Goal: Task Accomplishment & Management: Use online tool/utility

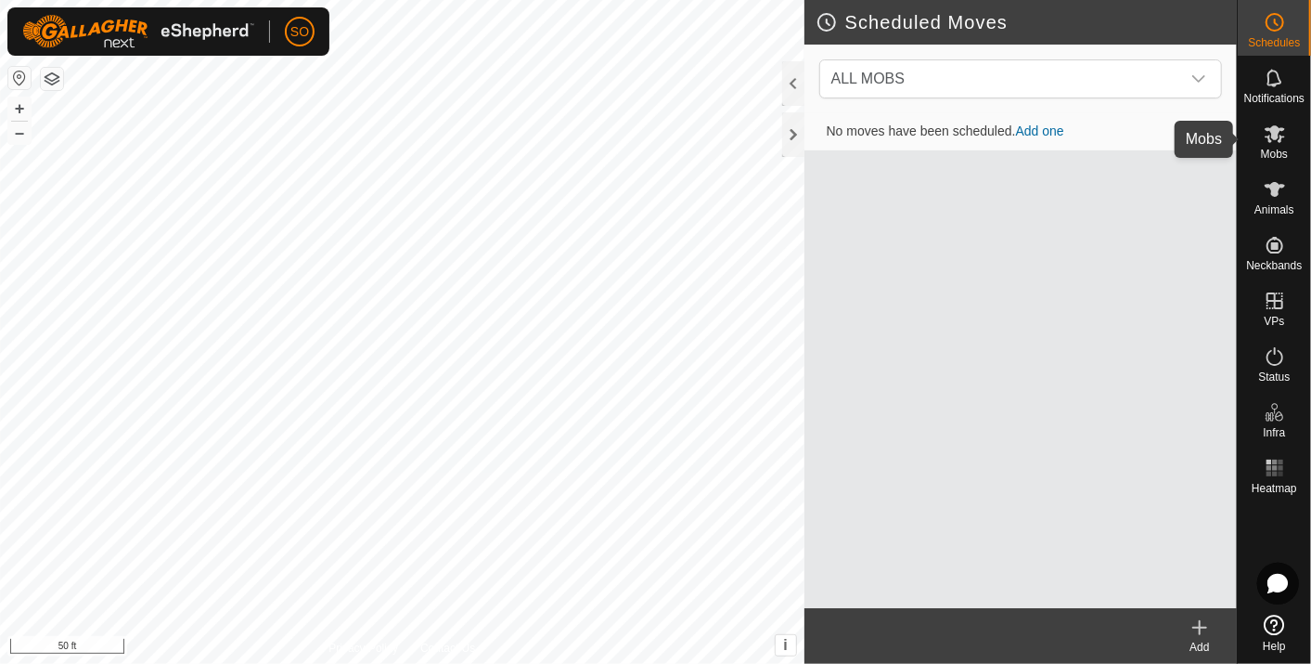
click at [1277, 132] on icon at bounding box center [1275, 134] width 20 height 18
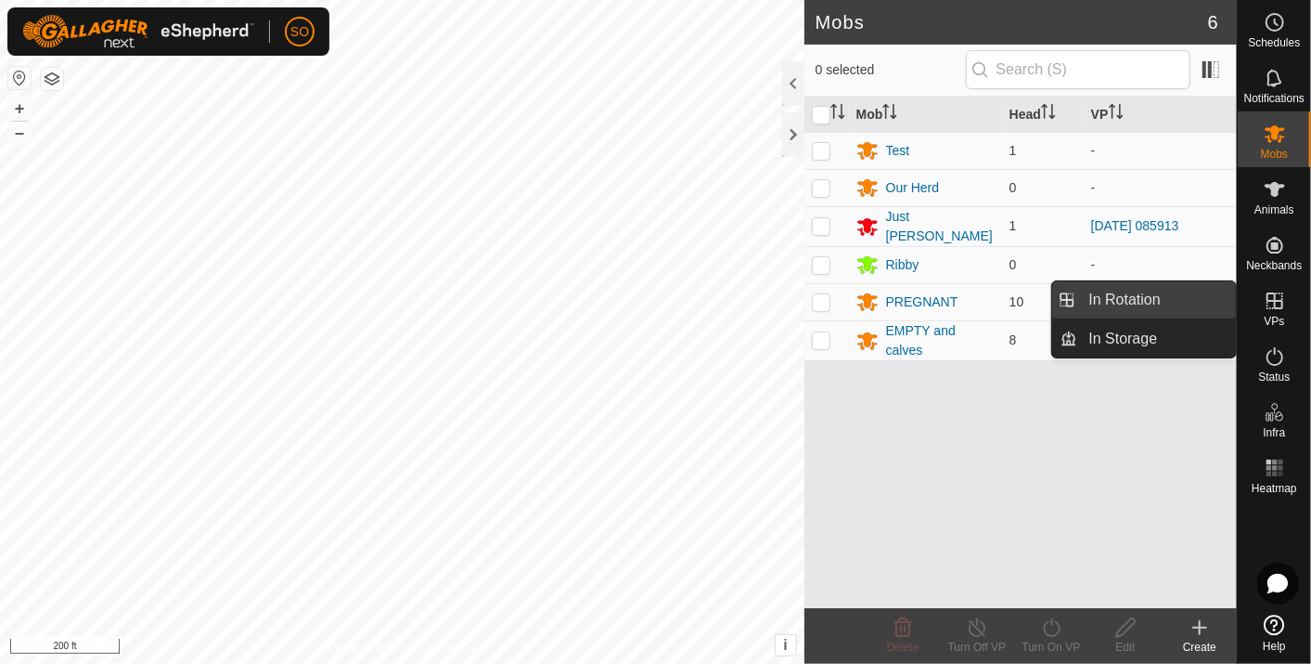
click at [1171, 294] on link "In Rotation" at bounding box center [1157, 299] width 159 height 37
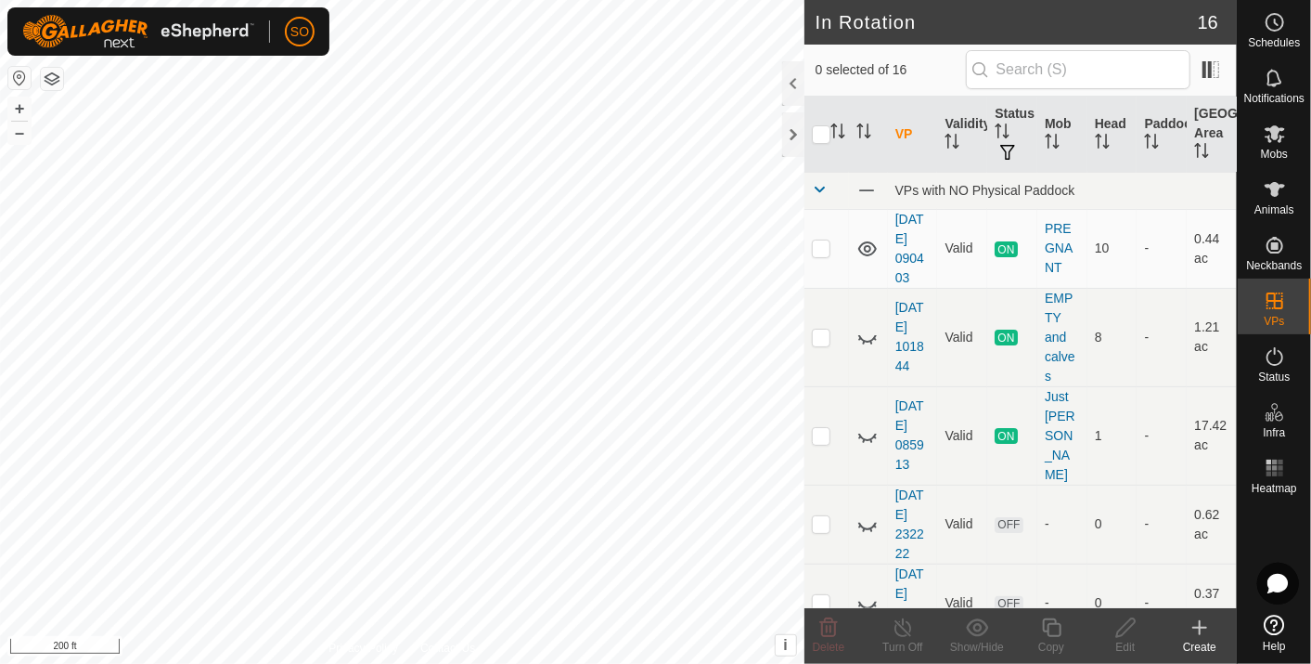
click at [1201, 623] on icon at bounding box center [1200, 627] width 22 height 22
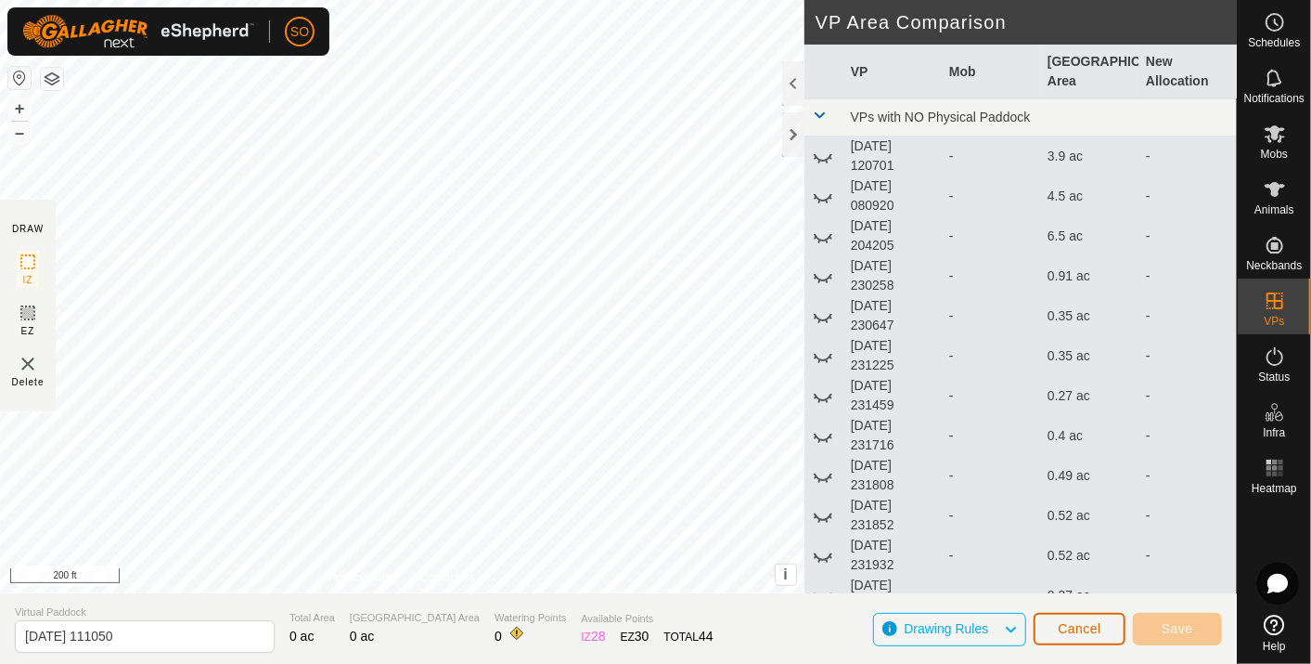
click at [1078, 627] on span "Cancel" at bounding box center [1080, 628] width 44 height 15
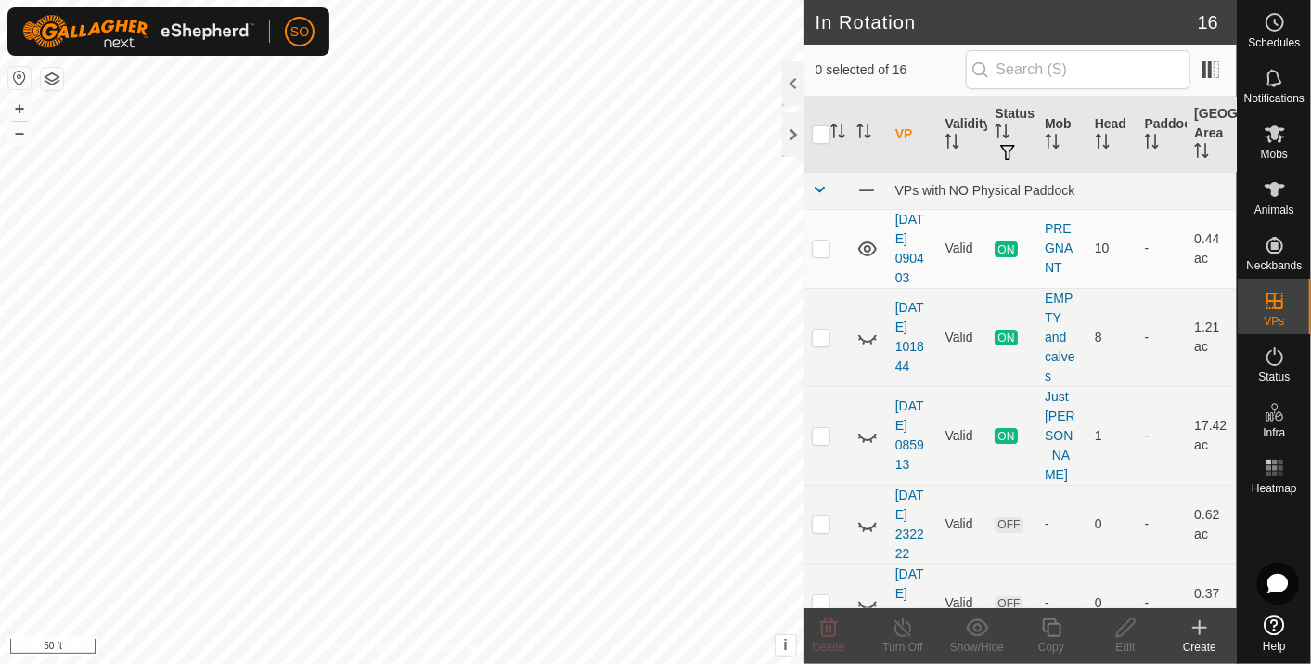
click at [1198, 626] on icon at bounding box center [1200, 627] width 22 height 22
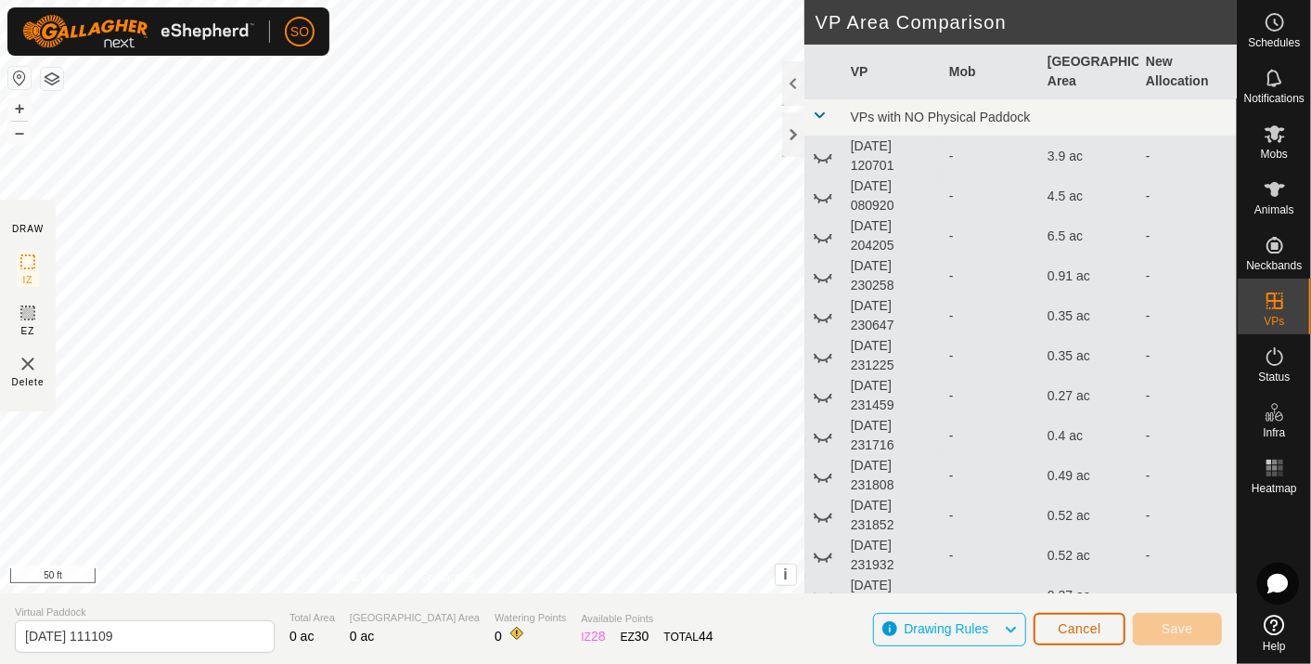
click at [1097, 616] on button "Cancel" at bounding box center [1080, 629] width 92 height 32
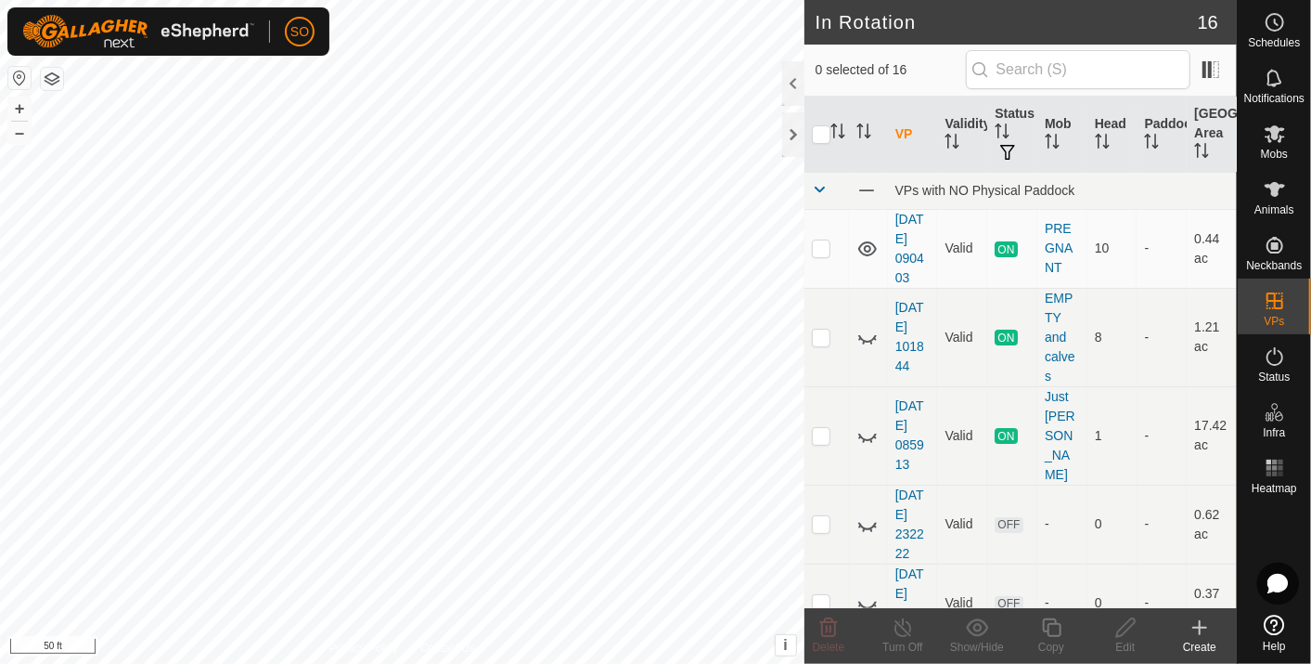
click at [1198, 627] on icon at bounding box center [1200, 627] width 13 height 0
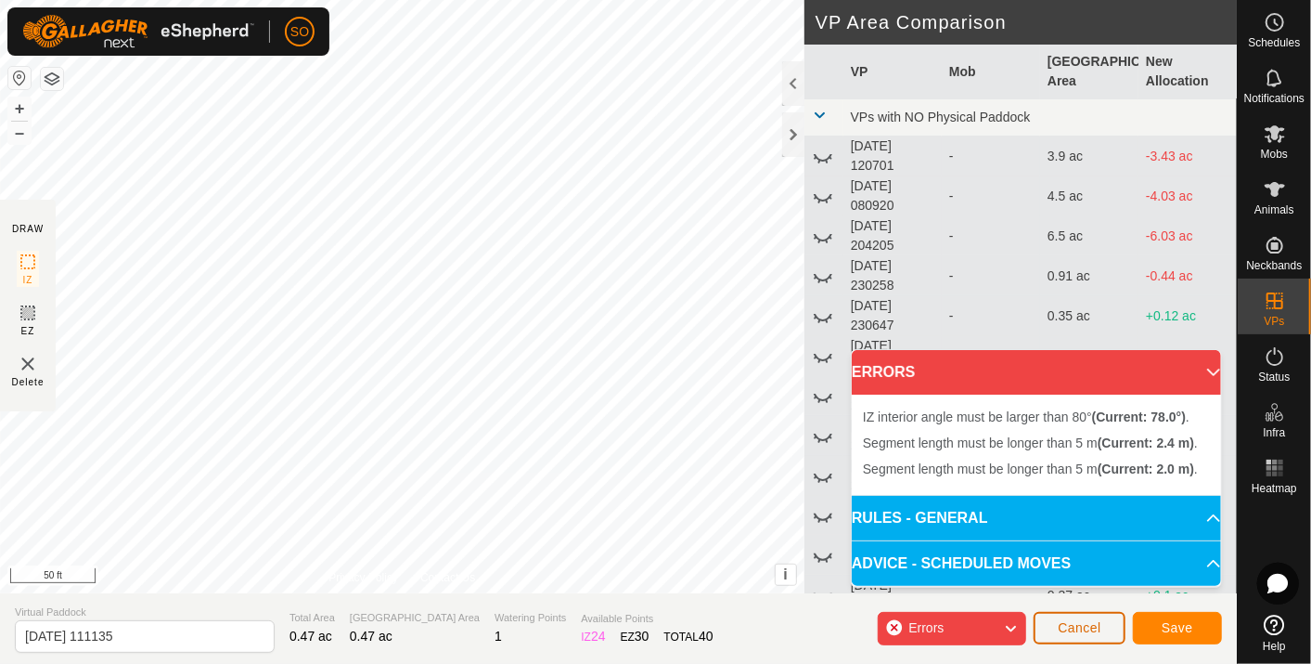
click at [1080, 633] on span "Cancel" at bounding box center [1080, 627] width 44 height 15
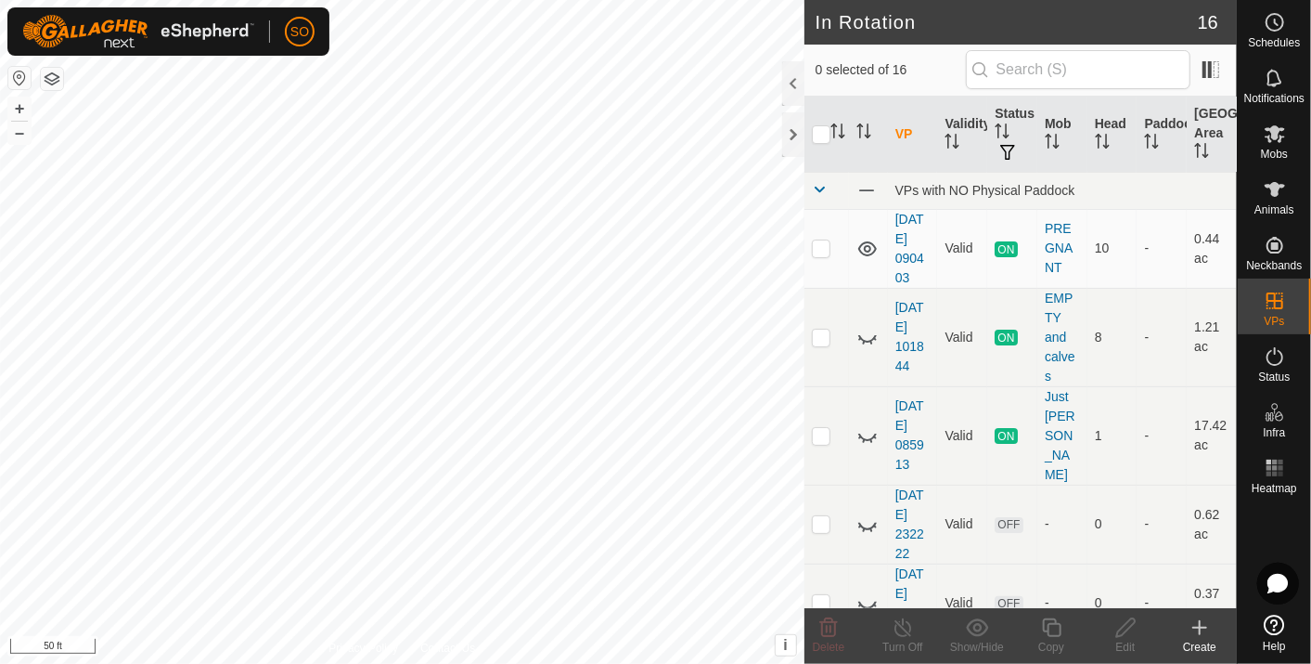
click at [1201, 623] on icon at bounding box center [1200, 627] width 22 height 22
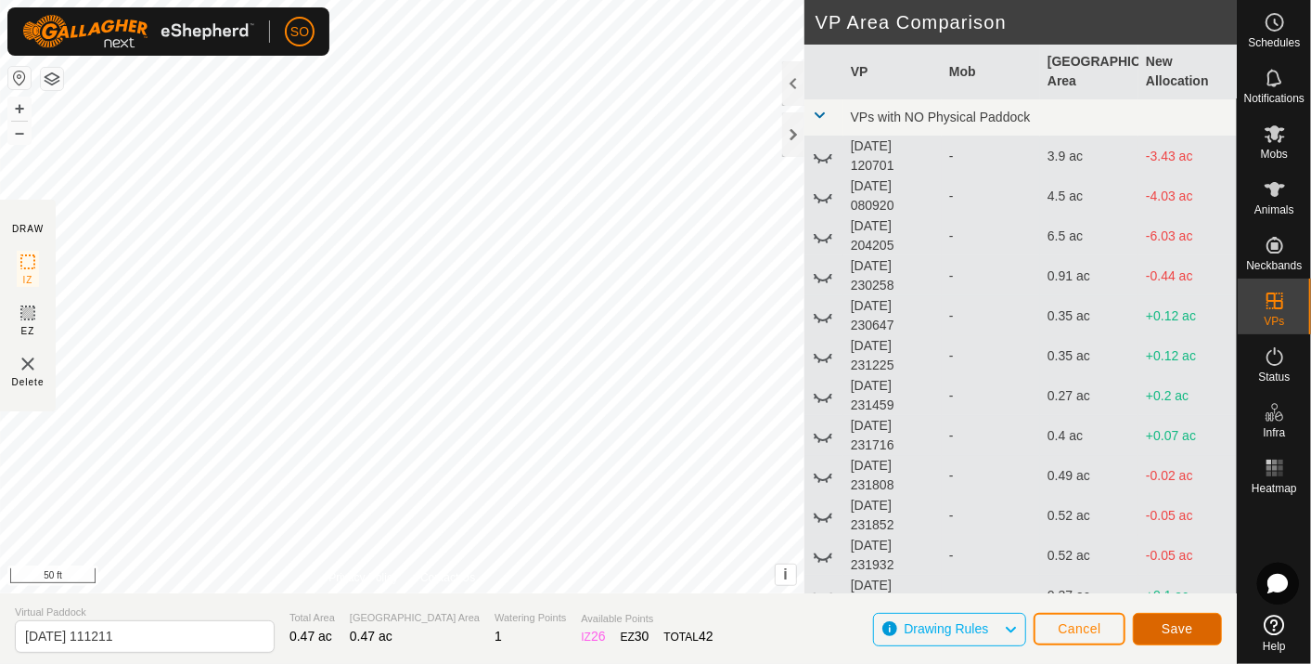
click at [1183, 630] on span "Save" at bounding box center [1178, 628] width 32 height 15
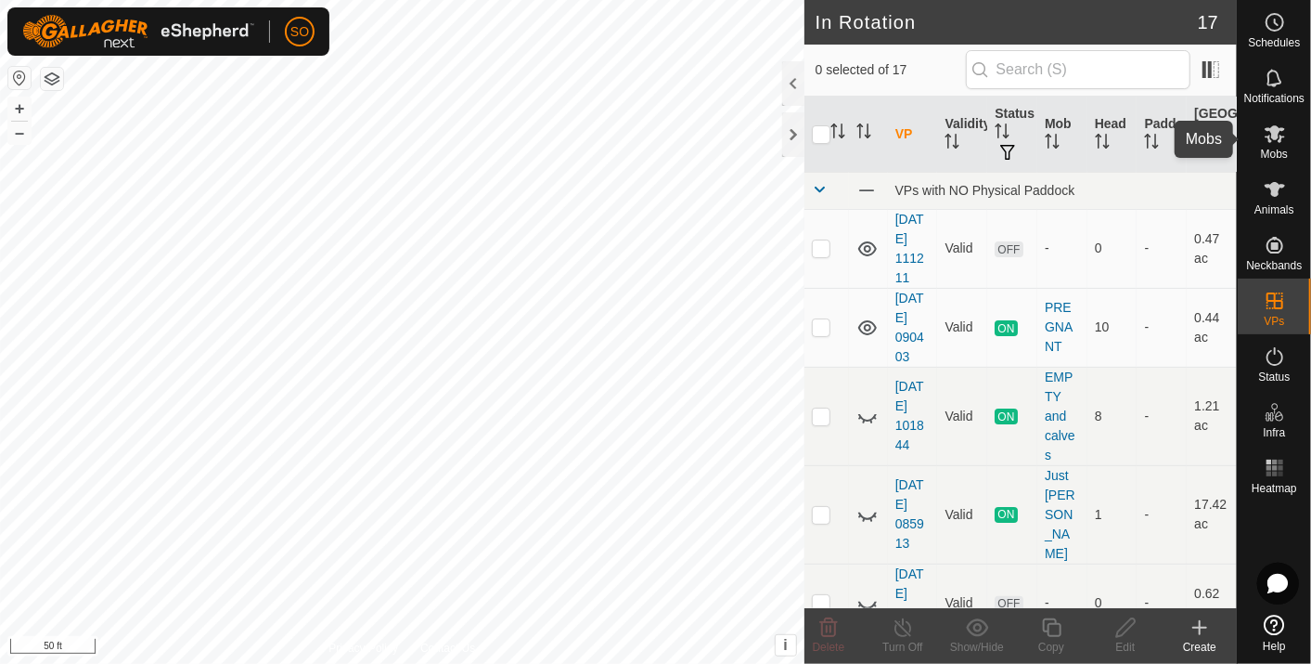
click at [1276, 132] on icon at bounding box center [1275, 134] width 20 height 18
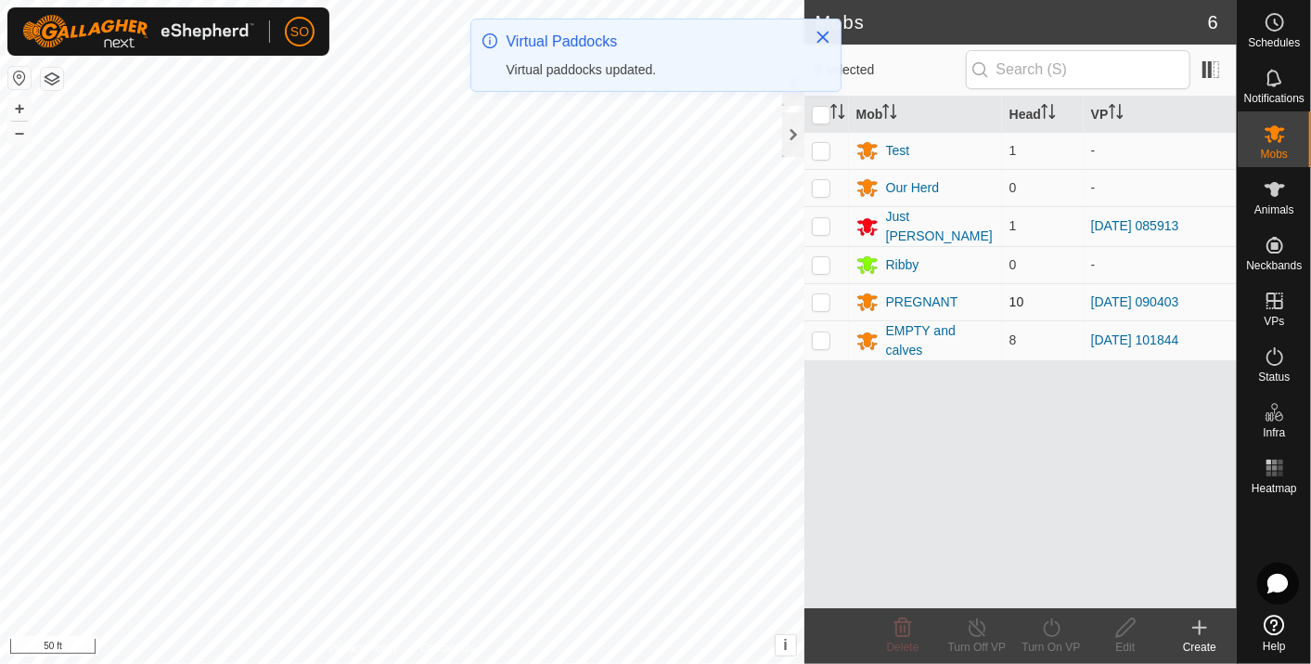
click at [818, 294] on p-checkbox at bounding box center [821, 301] width 19 height 15
checkbox input "true"
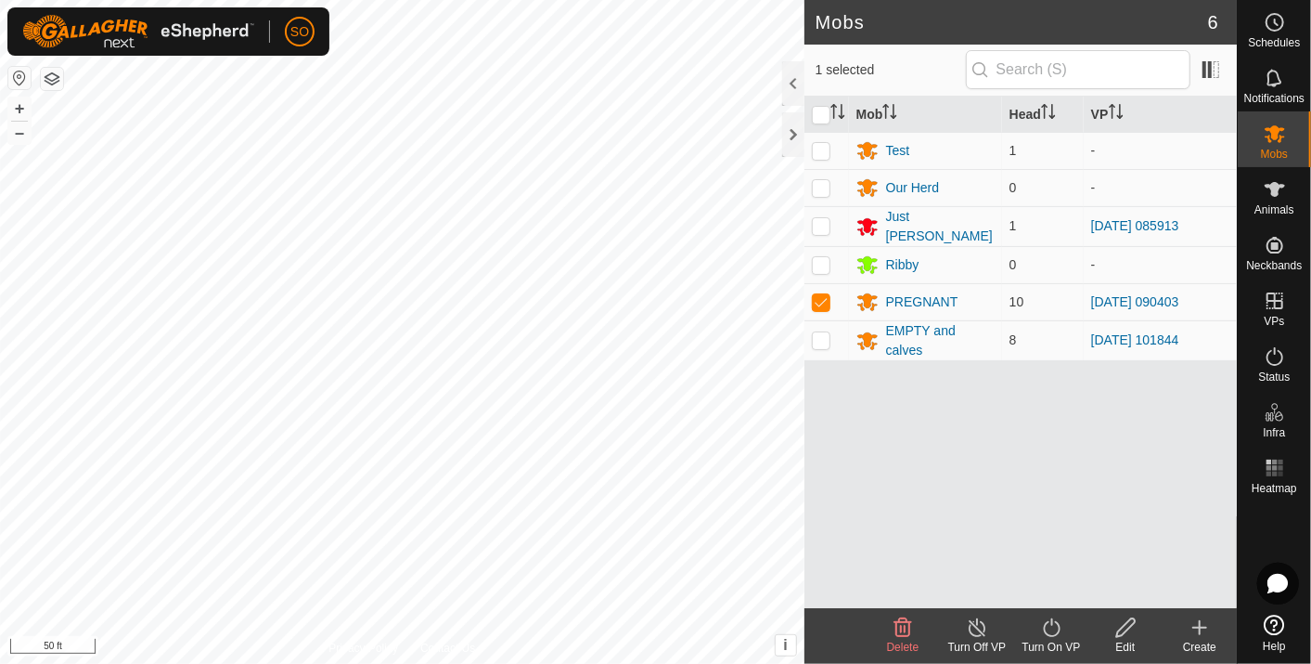
click at [1046, 623] on icon at bounding box center [1051, 627] width 17 height 19
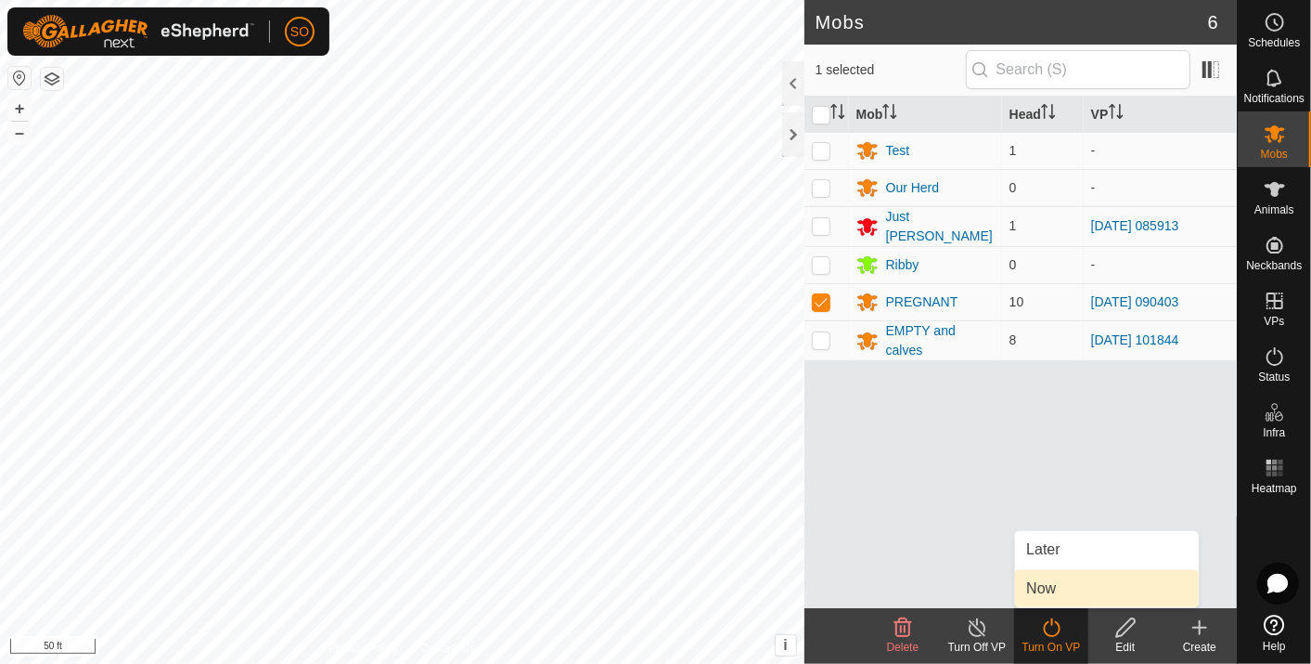
click at [1047, 585] on link "Now" at bounding box center [1107, 588] width 184 height 37
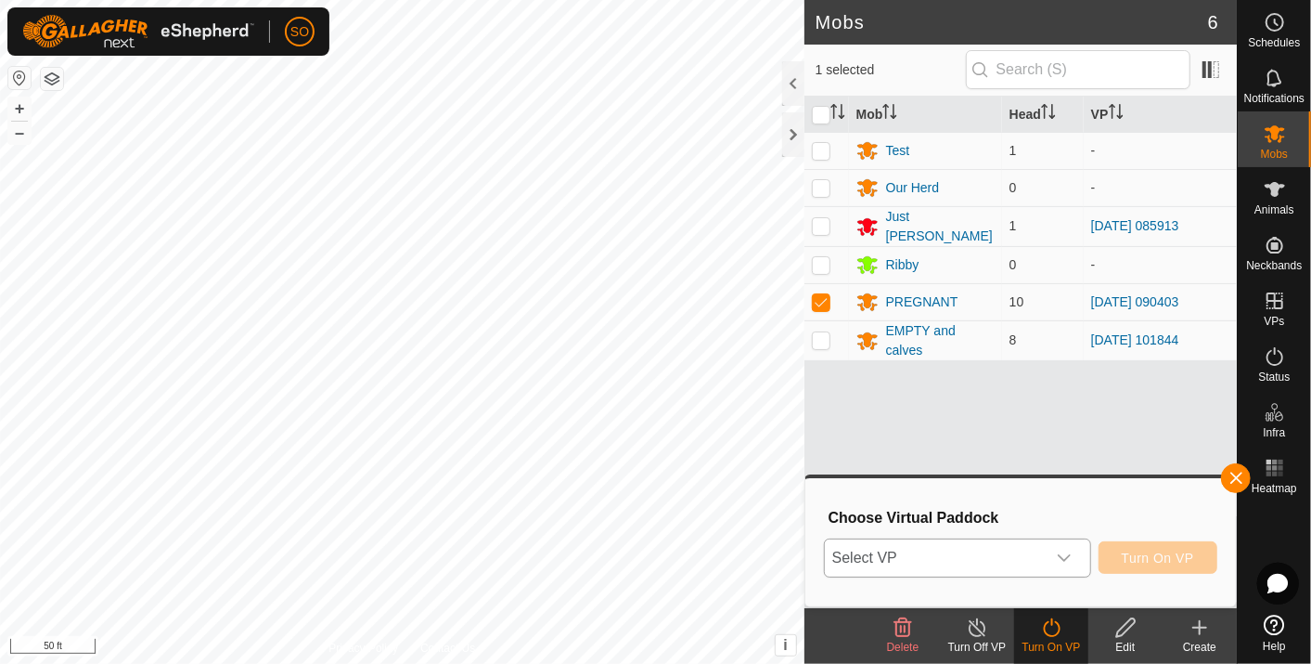
click at [1072, 552] on icon "dropdown trigger" at bounding box center [1064, 557] width 15 height 15
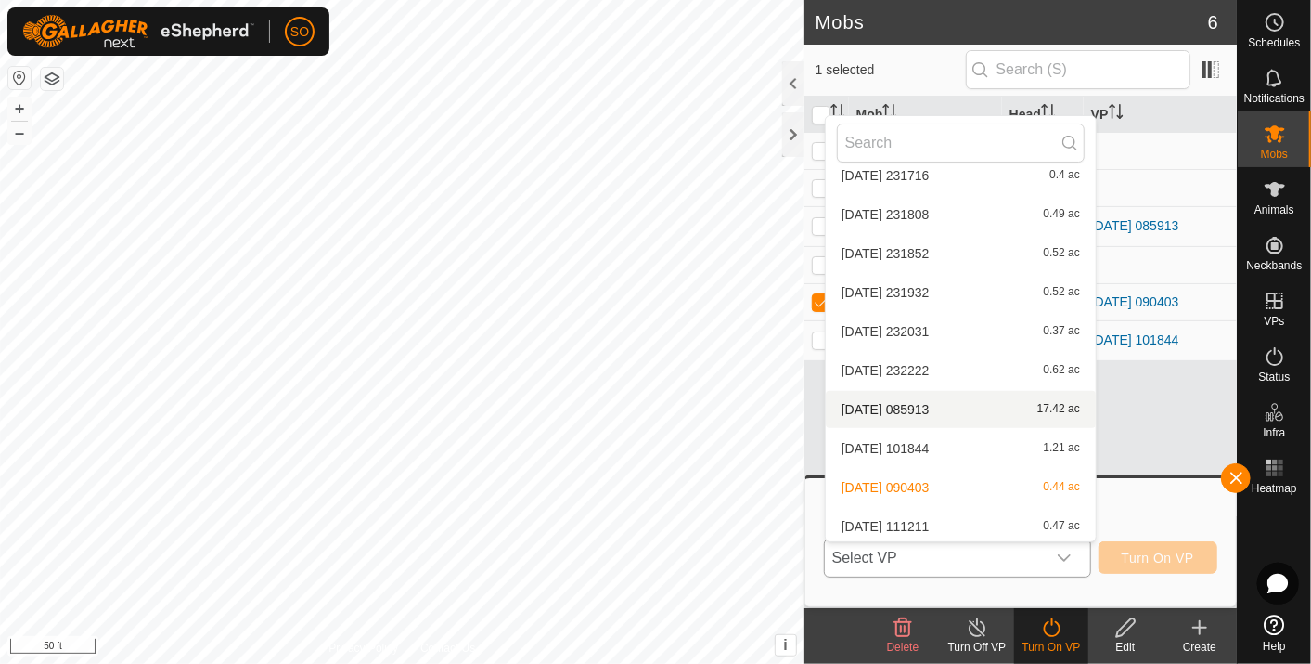
scroll to position [331, 0]
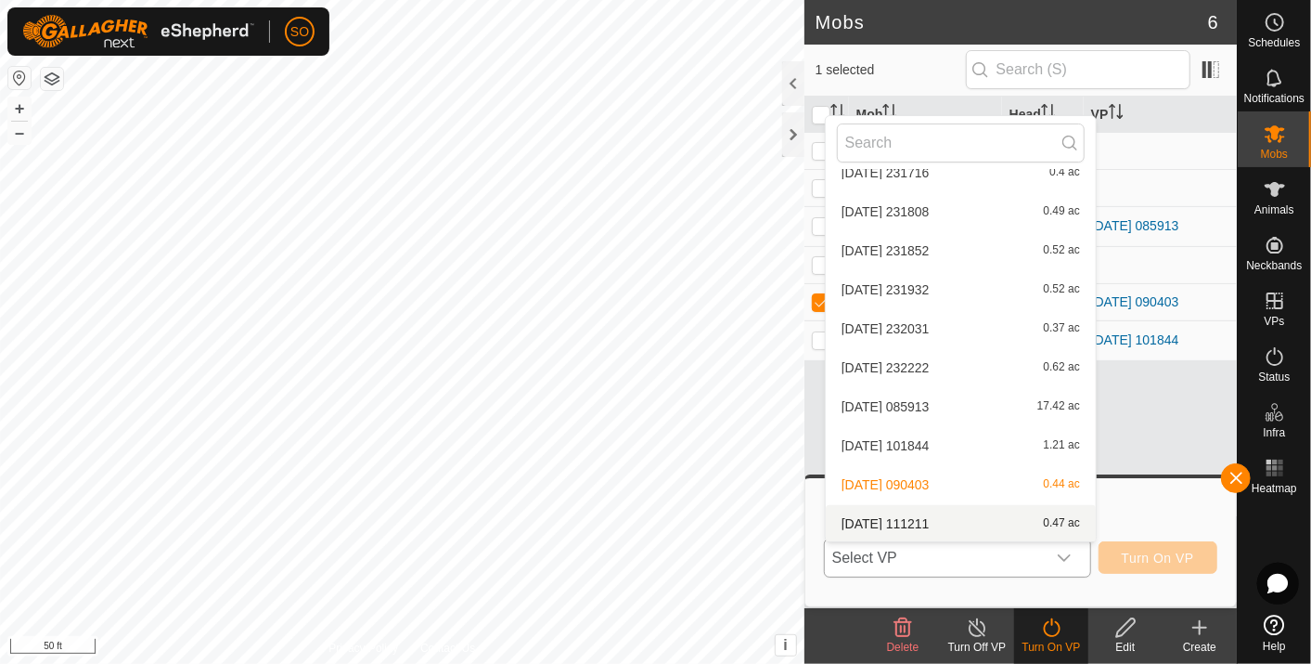
click at [911, 516] on li "2025-08-12 111211 0.47 ac" at bounding box center [961, 523] width 270 height 37
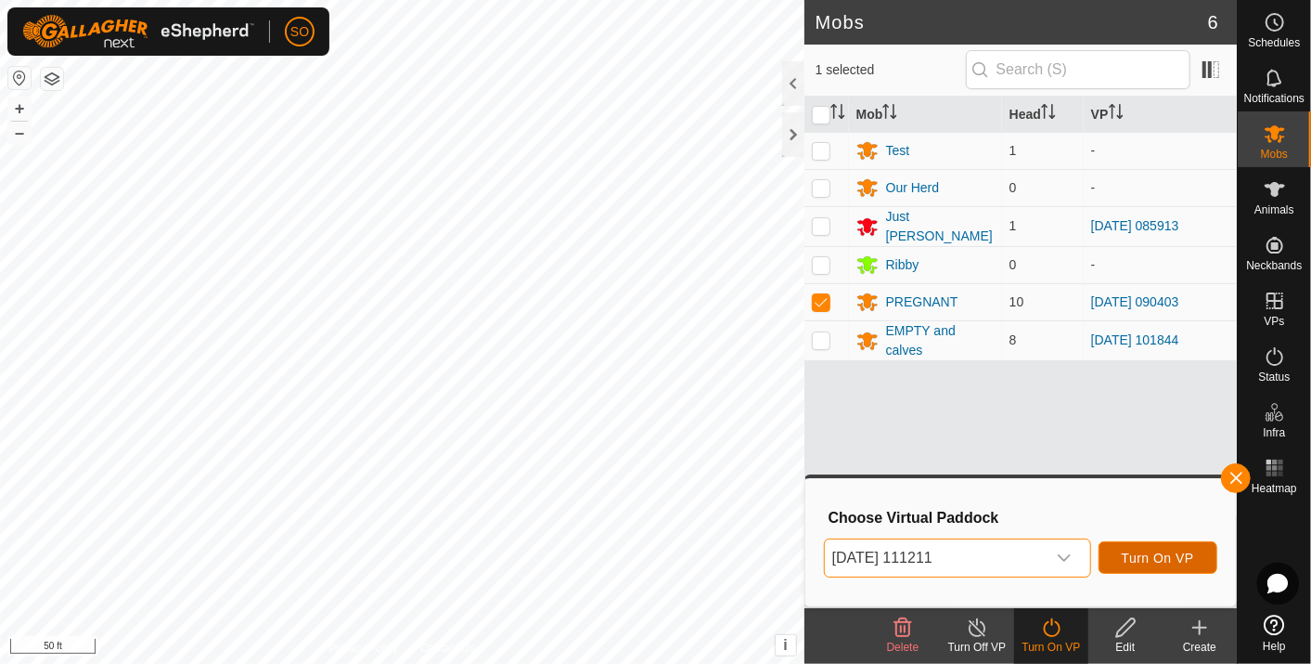
click at [1151, 549] on button "Turn On VP" at bounding box center [1158, 557] width 119 height 32
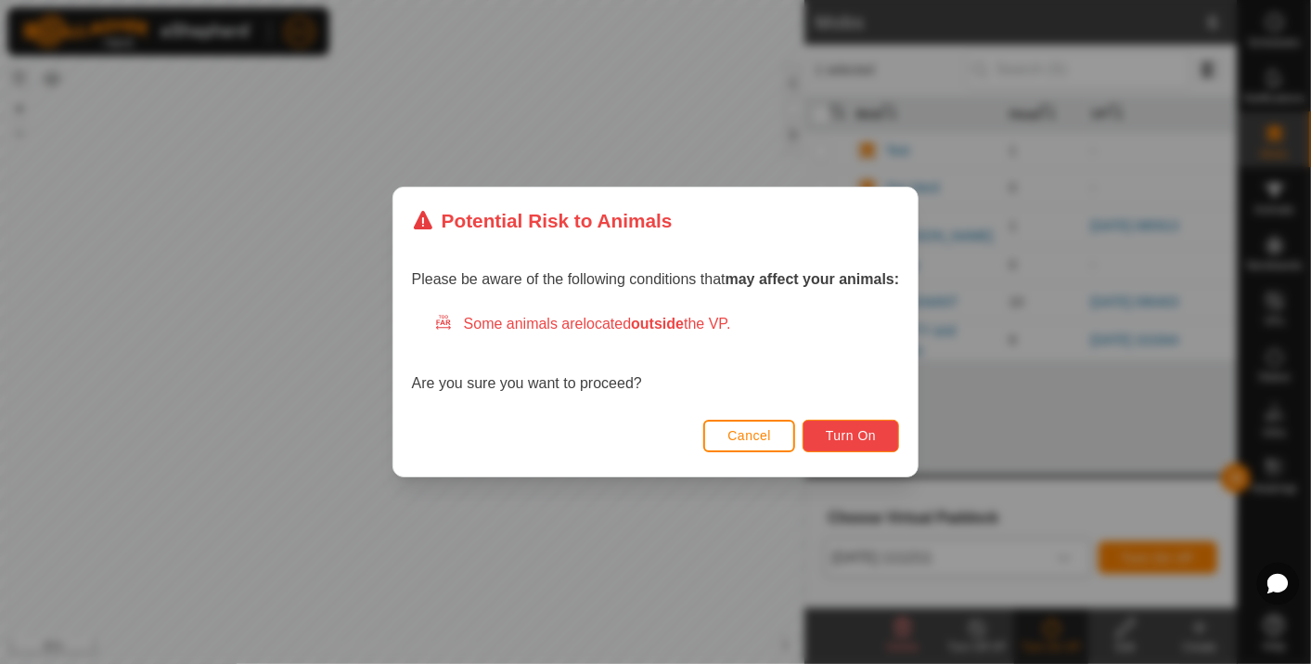
click at [848, 425] on button "Turn On" at bounding box center [851, 436] width 97 height 32
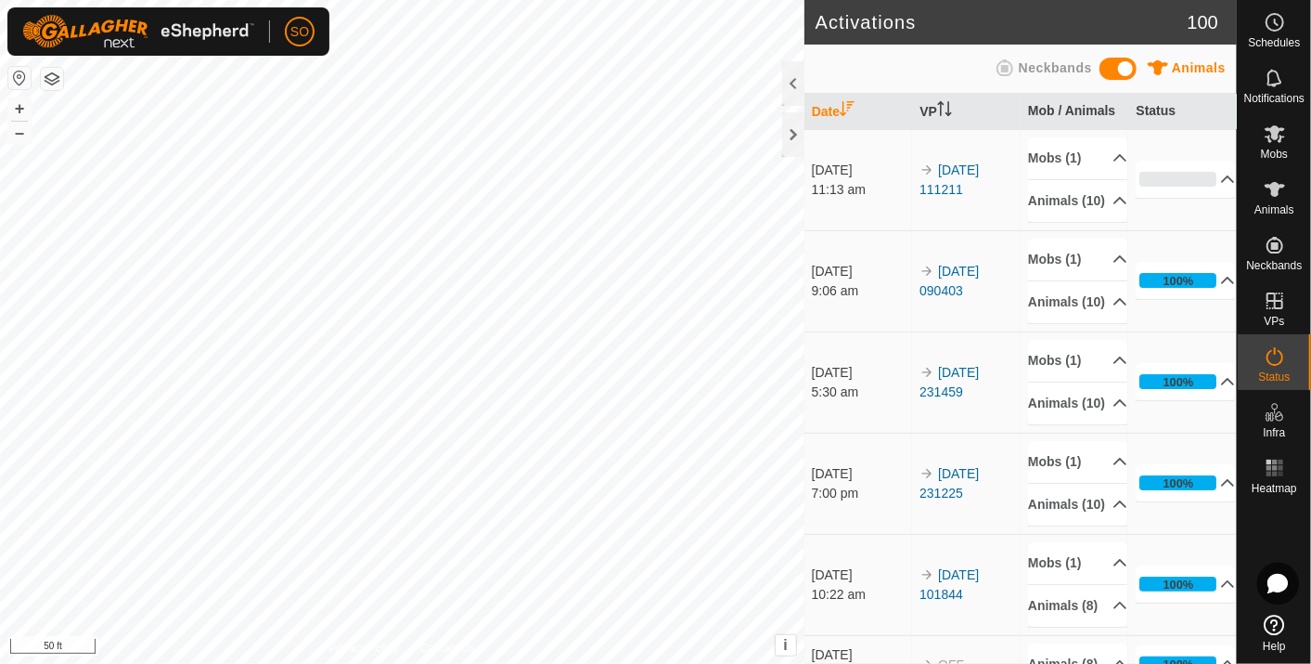
click at [1276, 624] on icon at bounding box center [1275, 624] width 20 height 20
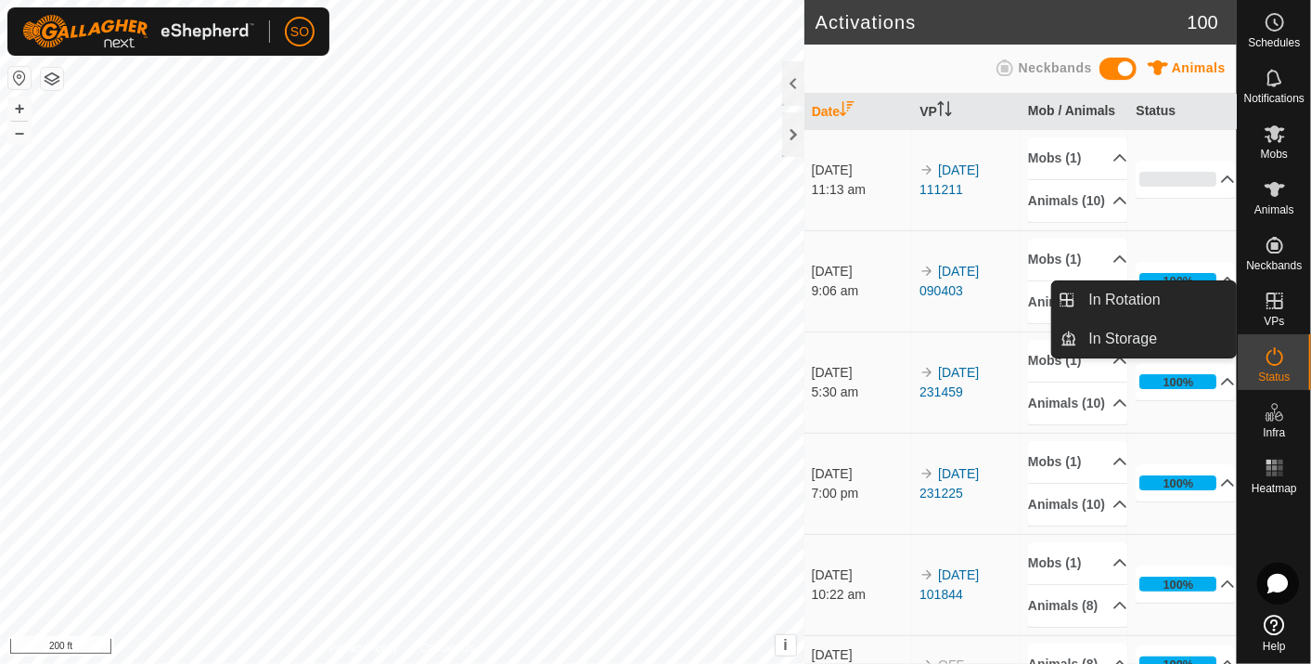
click at [1281, 301] on icon at bounding box center [1275, 300] width 17 height 17
click at [1130, 283] on link "In Rotation" at bounding box center [1157, 299] width 159 height 37
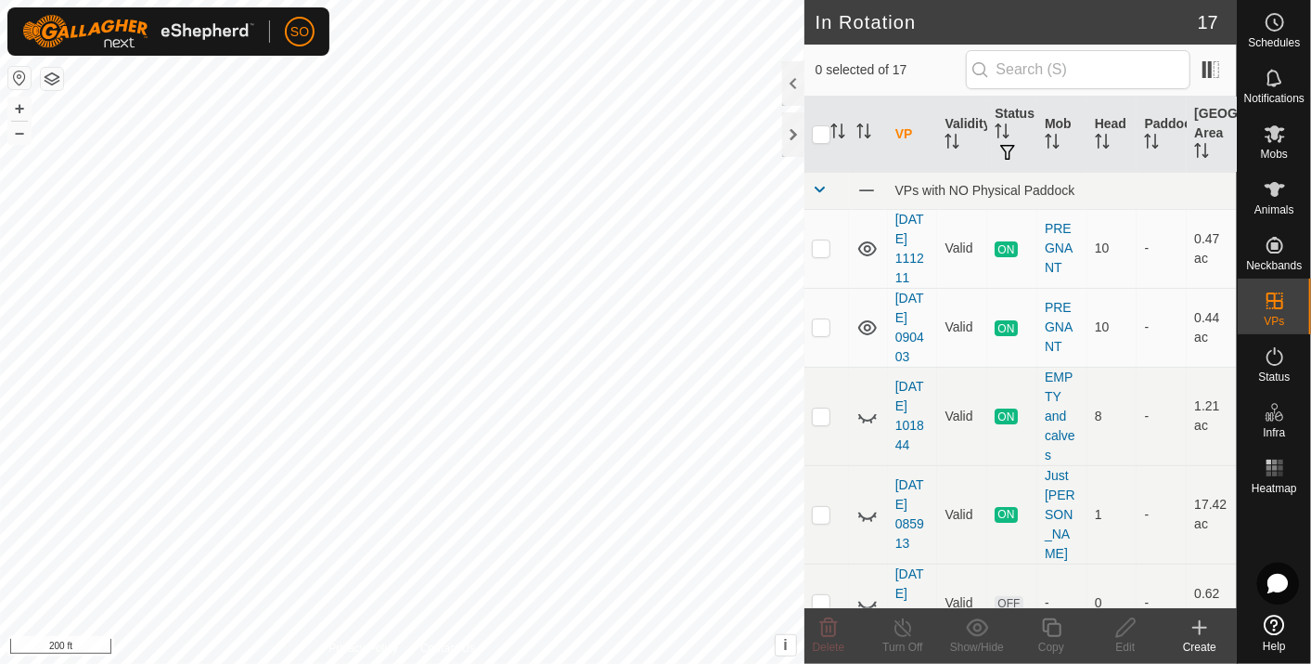
click at [1202, 629] on icon at bounding box center [1200, 627] width 22 height 22
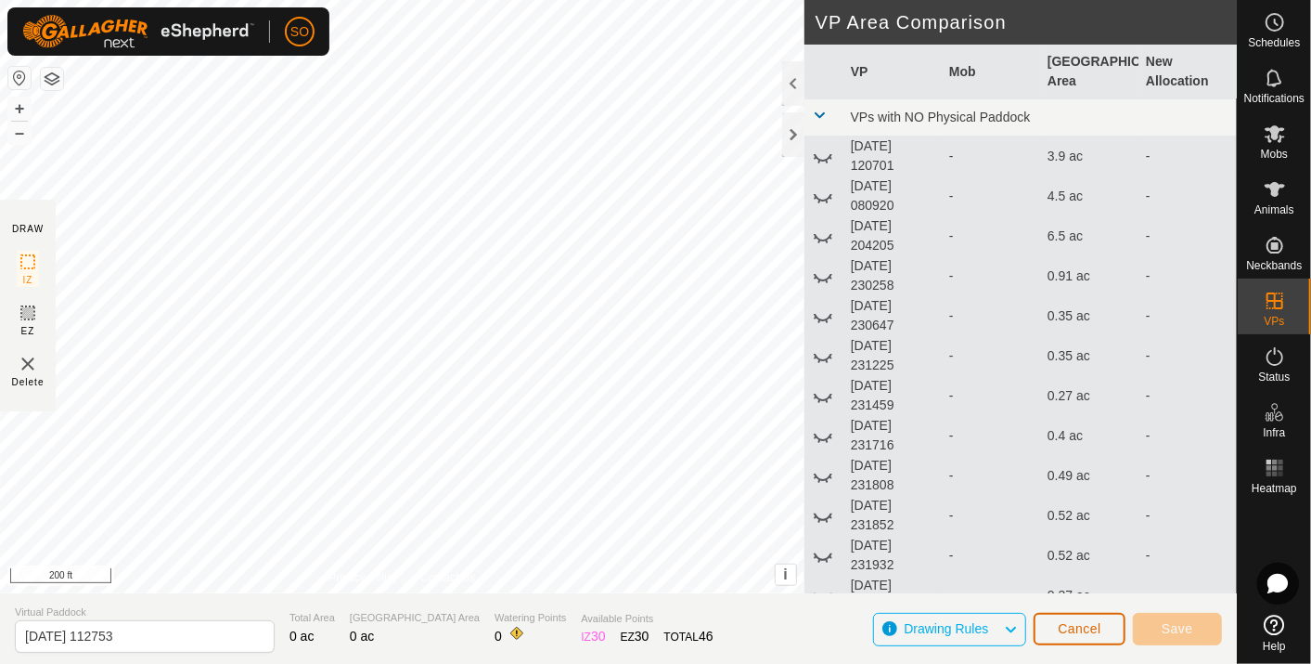
click at [1088, 623] on span "Cancel" at bounding box center [1080, 628] width 44 height 15
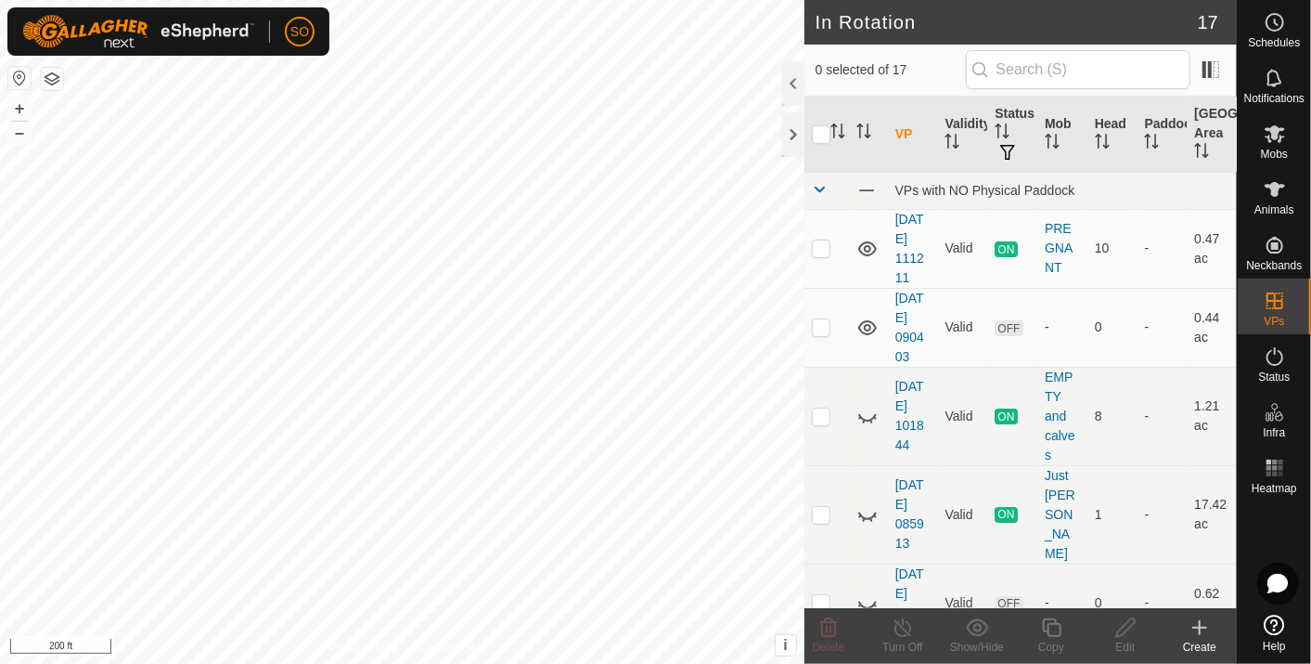
click at [1200, 623] on icon at bounding box center [1200, 627] width 0 height 13
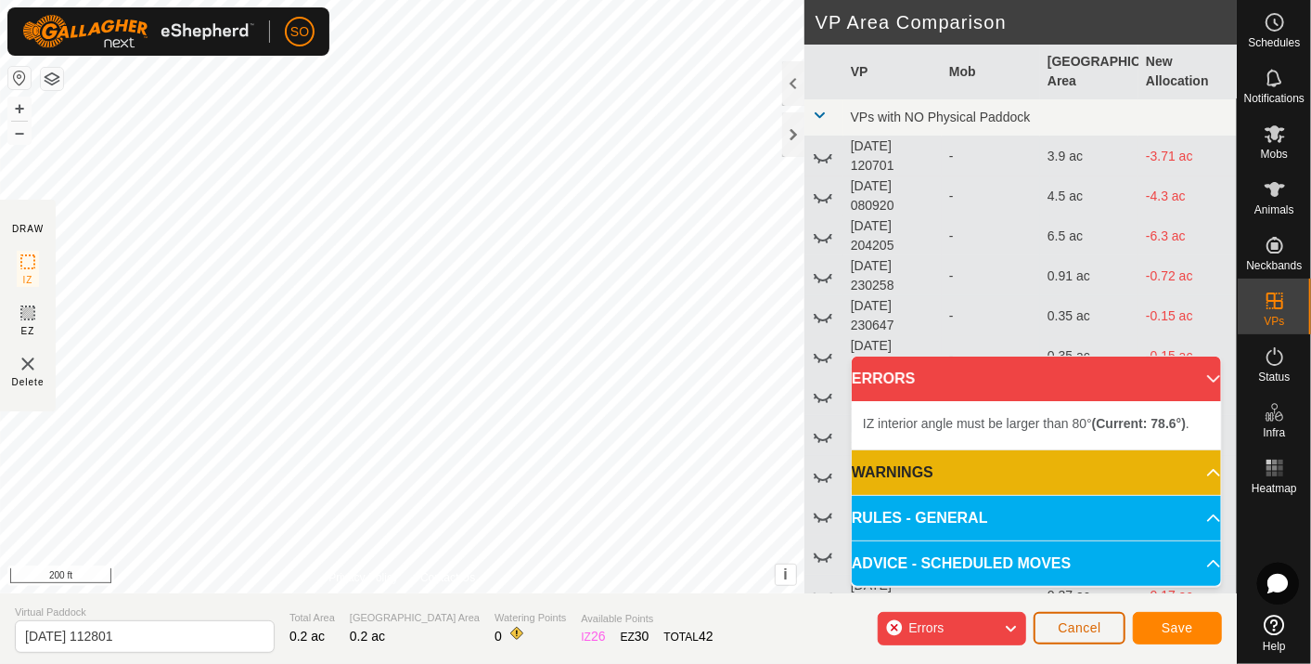
click at [1087, 626] on span "Cancel" at bounding box center [1080, 627] width 44 height 15
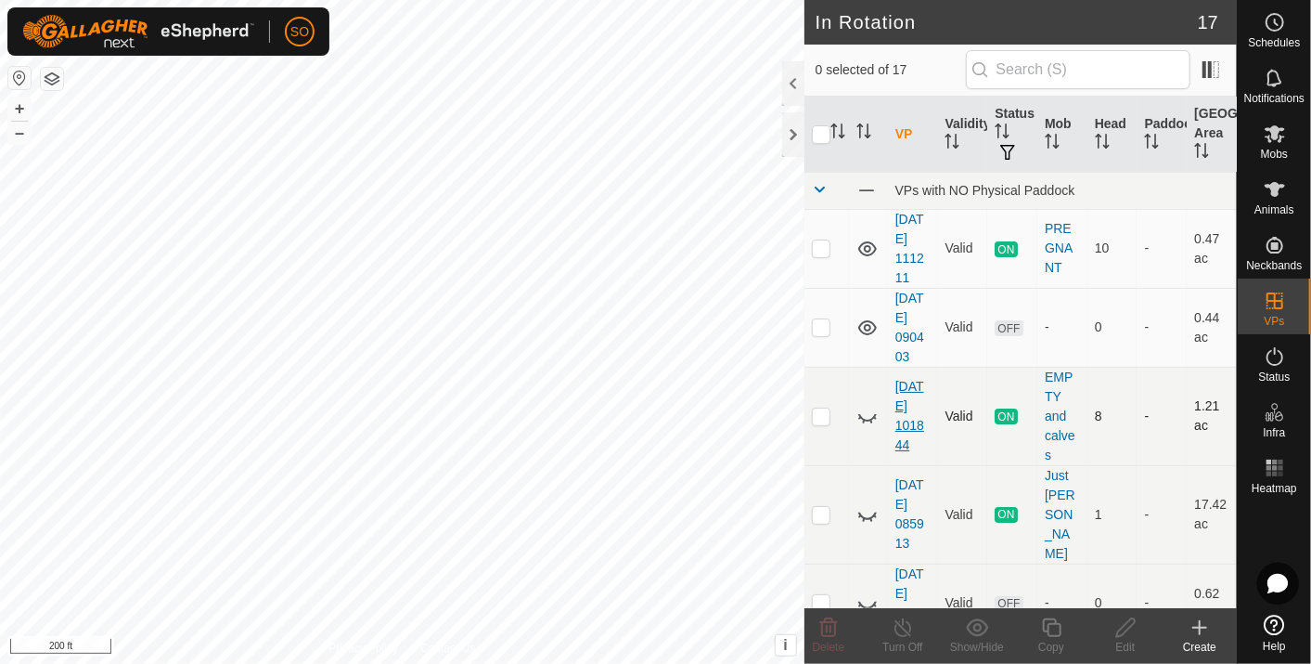
click at [911, 406] on div "In Rotation 17 0 selected of 17 VP Validity Status Mob Head Paddock Grazing Are…" at bounding box center [618, 332] width 1237 height 664
